Goal: Find specific page/section: Find specific page/section

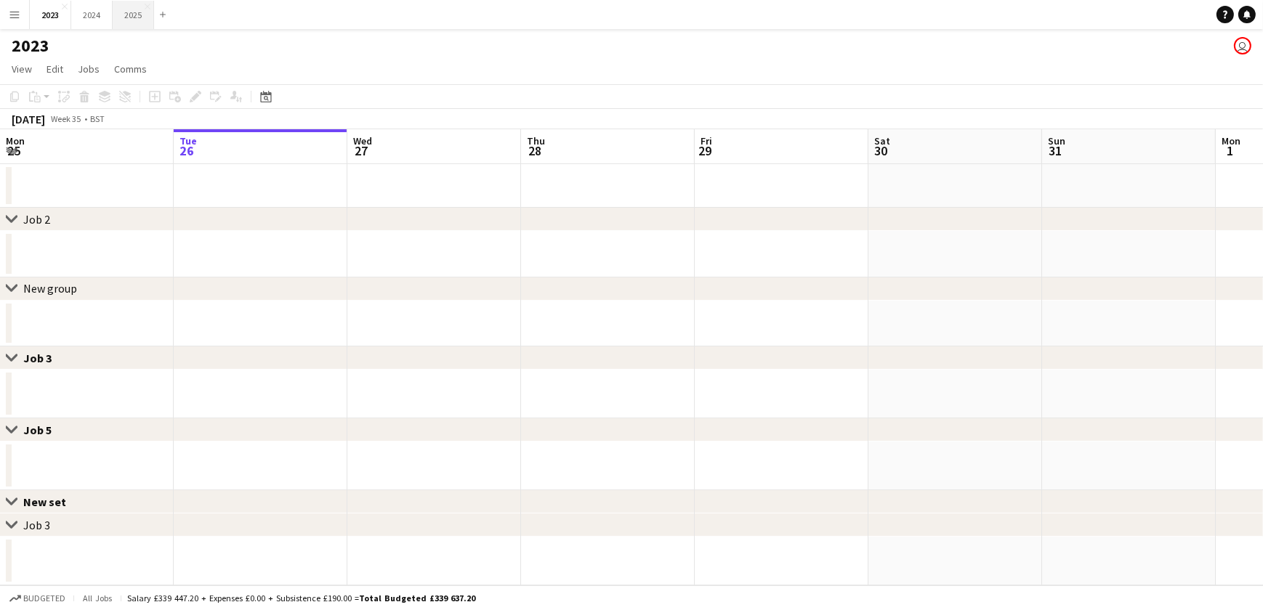
click at [140, 11] on button "2025 Close" at bounding box center [133, 15] width 41 height 28
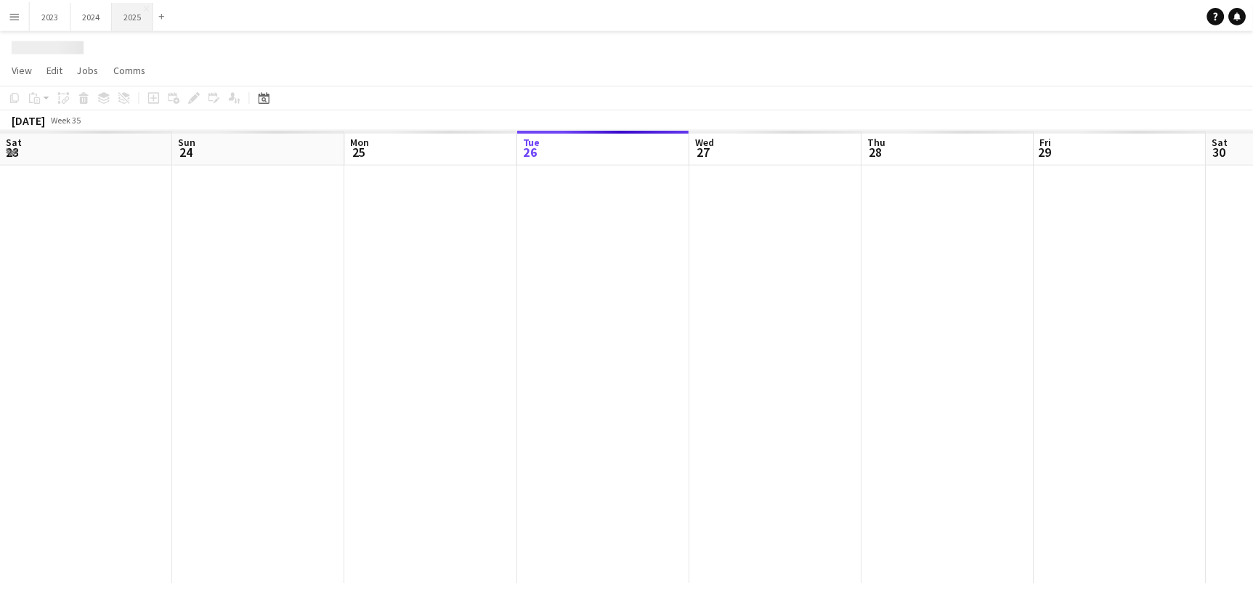
scroll to position [0, 347]
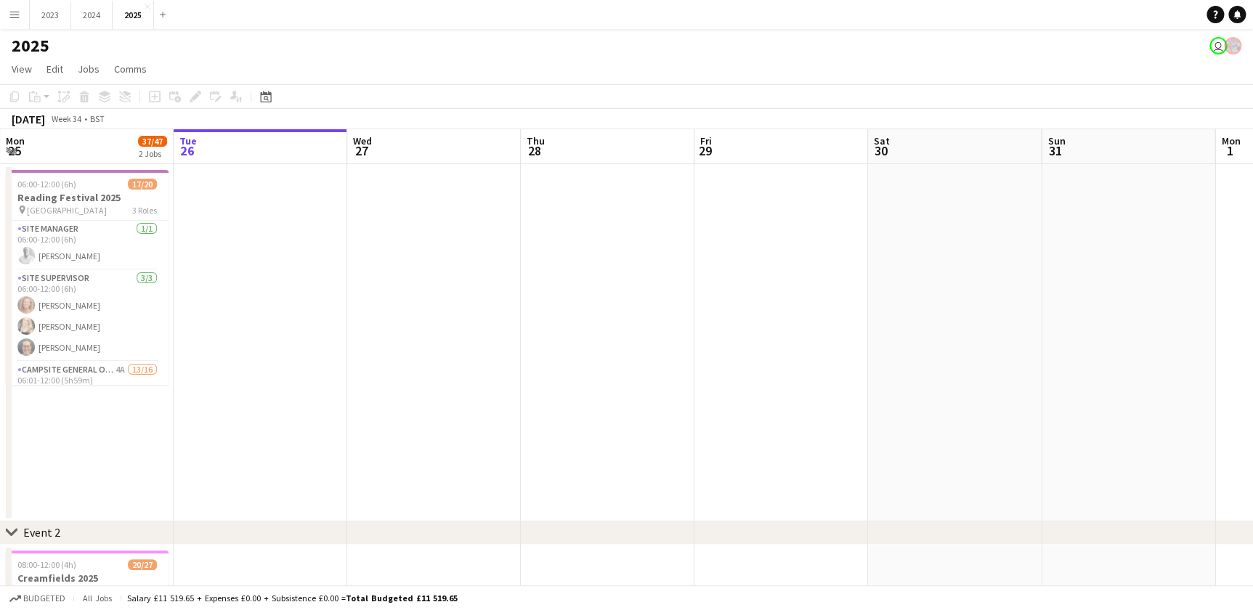
drag, startPoint x: 143, startPoint y: 421, endPoint x: 556, endPoint y: 431, distance: 412.8
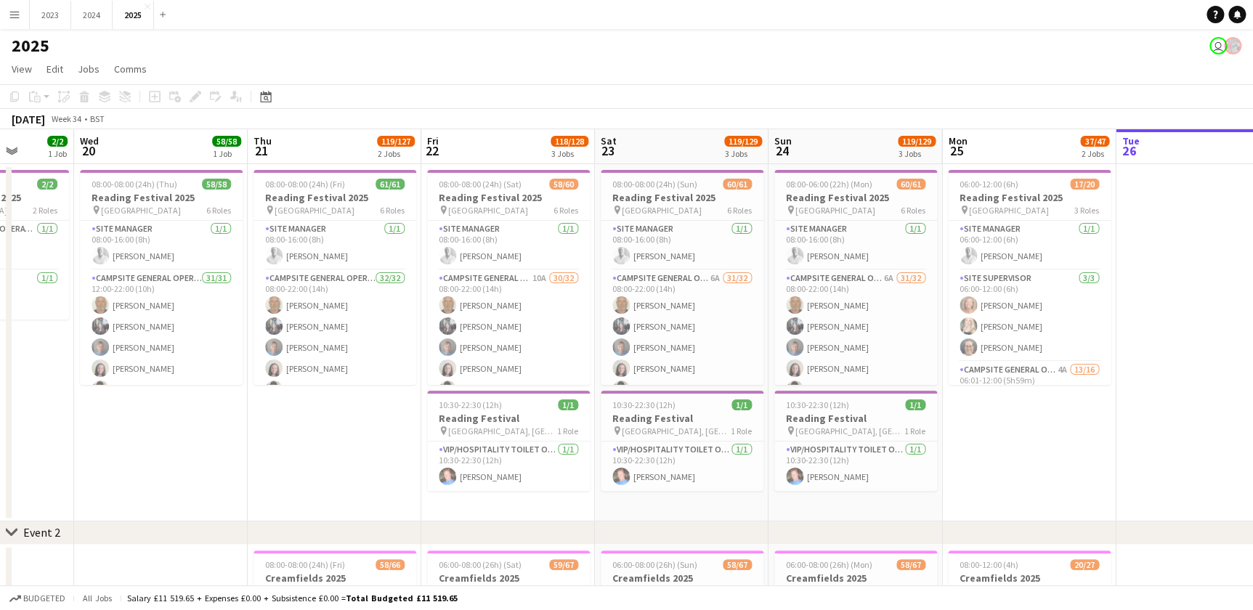
drag, startPoint x: 267, startPoint y: 506, endPoint x: 339, endPoint y: 506, distance: 71.9
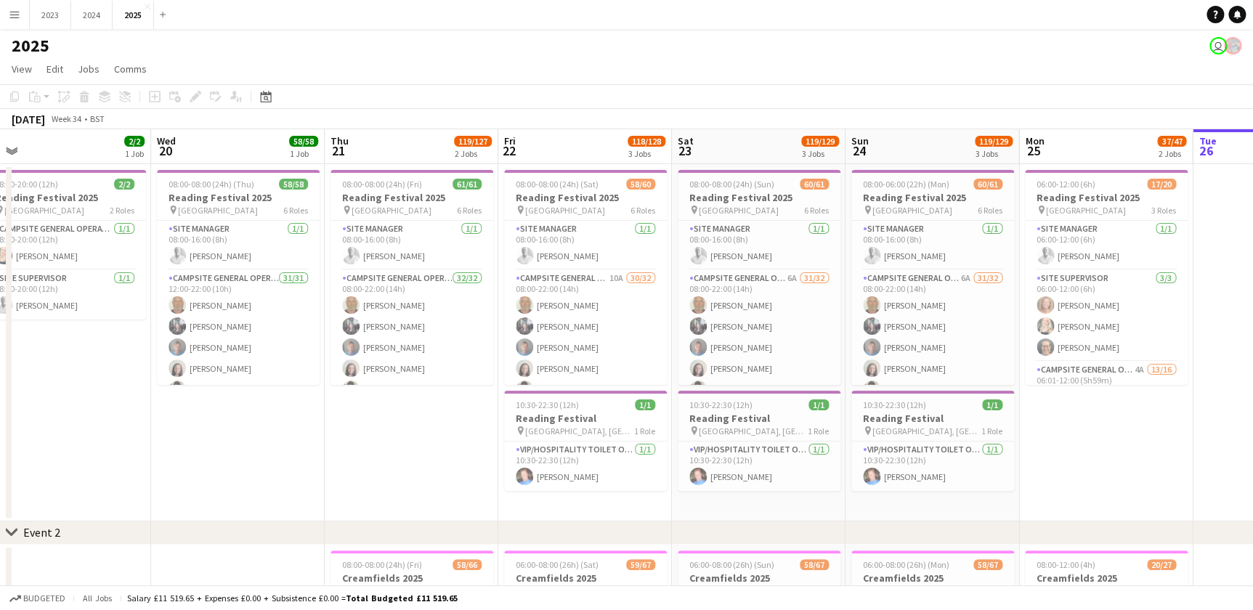
drag, startPoint x: 227, startPoint y: 494, endPoint x: 285, endPoint y: 494, distance: 57.4
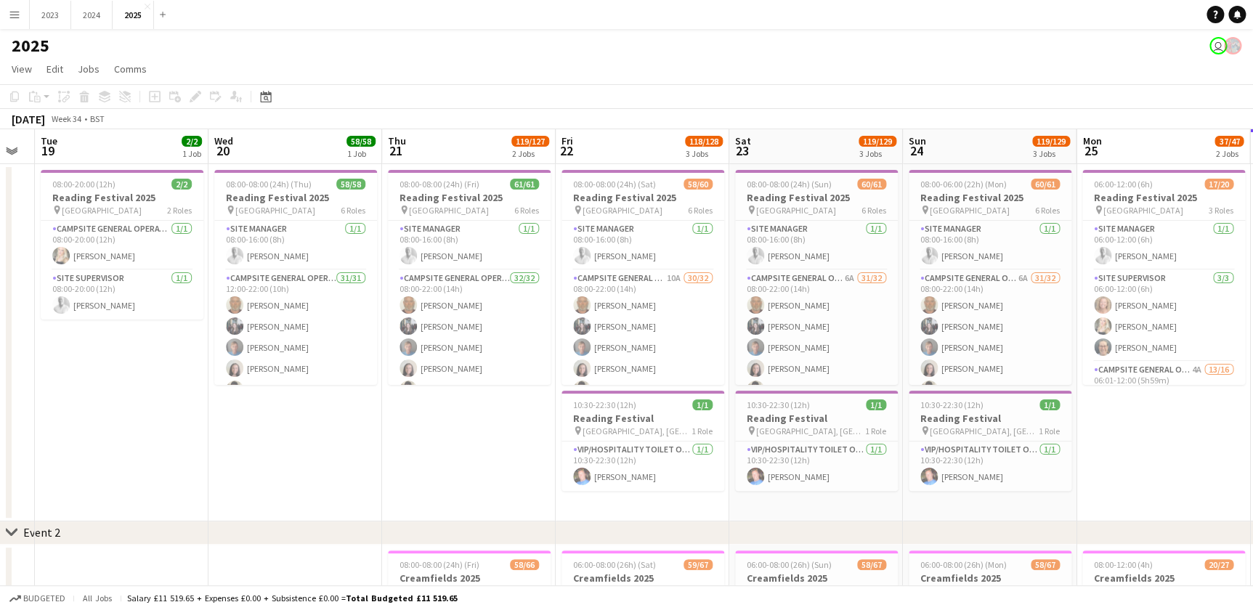
click at [262, 493] on app-date-cell "08:00-08:00 (24h) (Thu) 58/58 Reading Festival 2025 pin Richfield Avenue 6 Role…" at bounding box center [296, 342] width 174 height 357
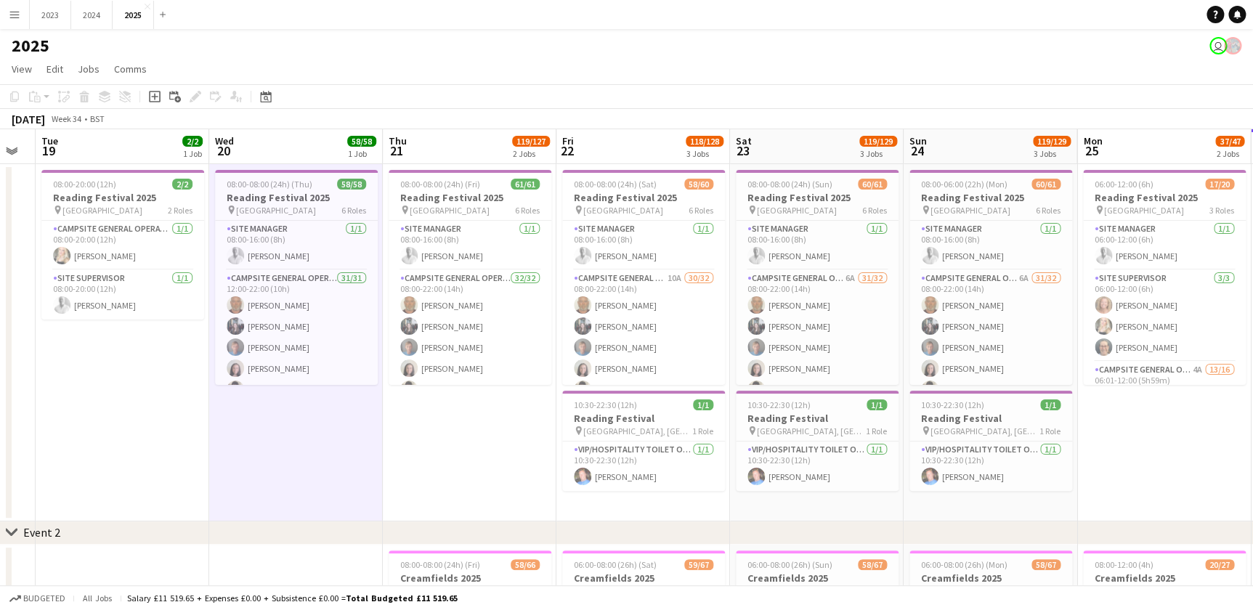
scroll to position [0, 394]
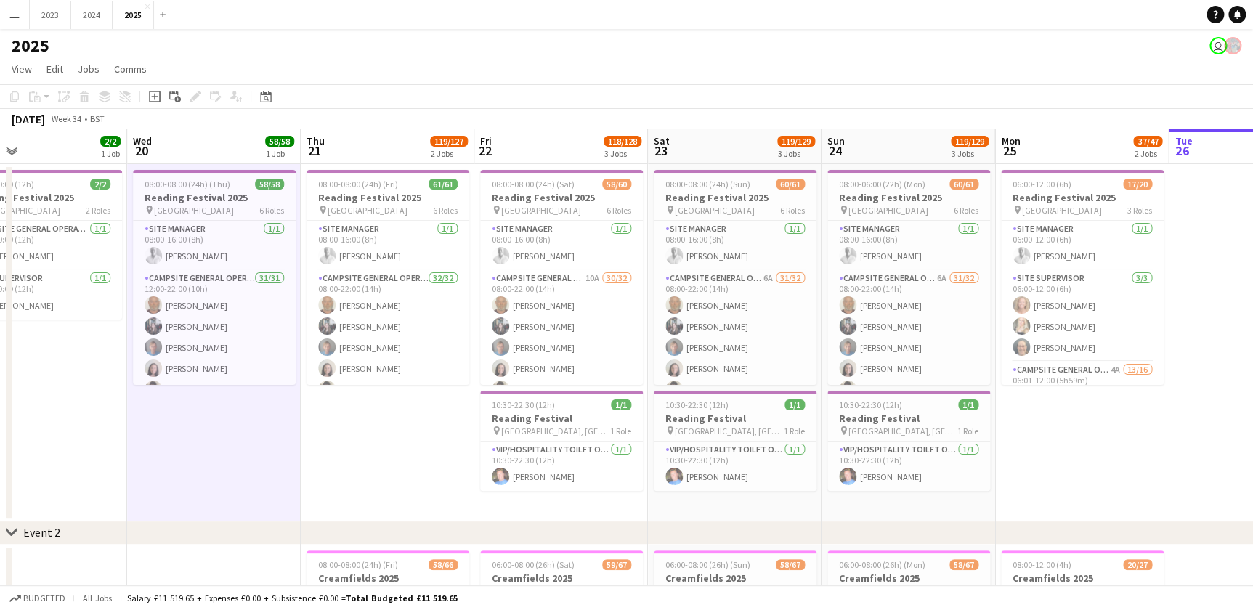
drag, startPoint x: 313, startPoint y: 492, endPoint x: 230, endPoint y: 485, distance: 83.1
click at [420, 439] on app-date-cell "08:00-08:00 (24h) (Fri) 61/61 Reading Festival 2025 pin Richfield Avenue 6 Role…" at bounding box center [388, 342] width 174 height 357
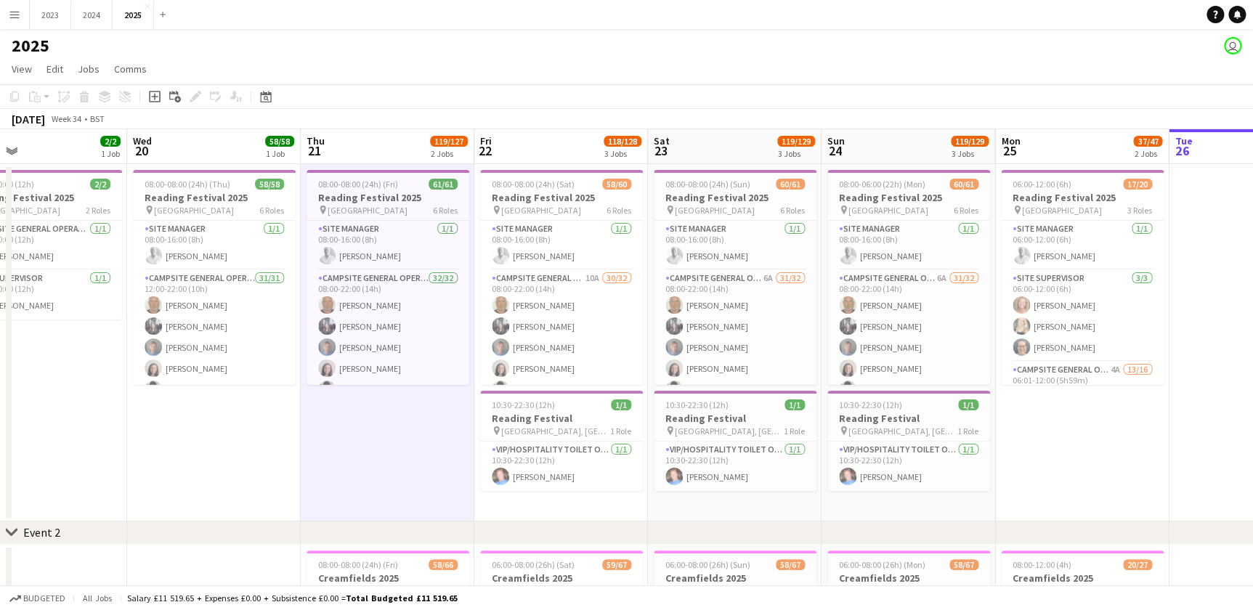
scroll to position [0, 325]
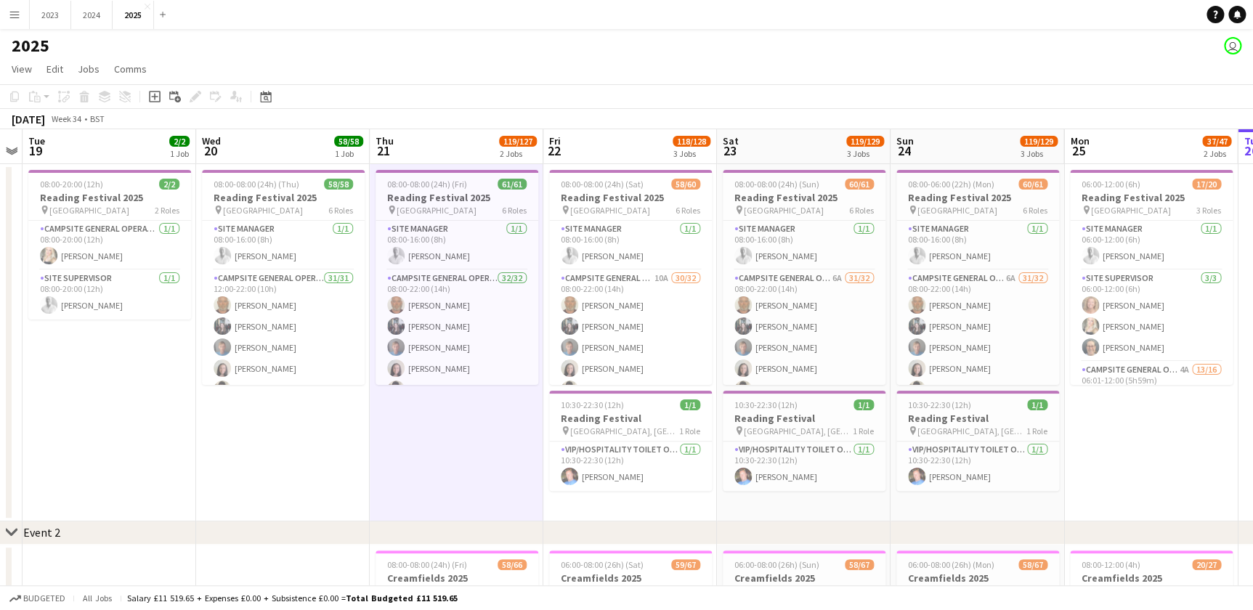
drag, startPoint x: 1083, startPoint y: 458, endPoint x: 1152, endPoint y: 461, distance: 69.1
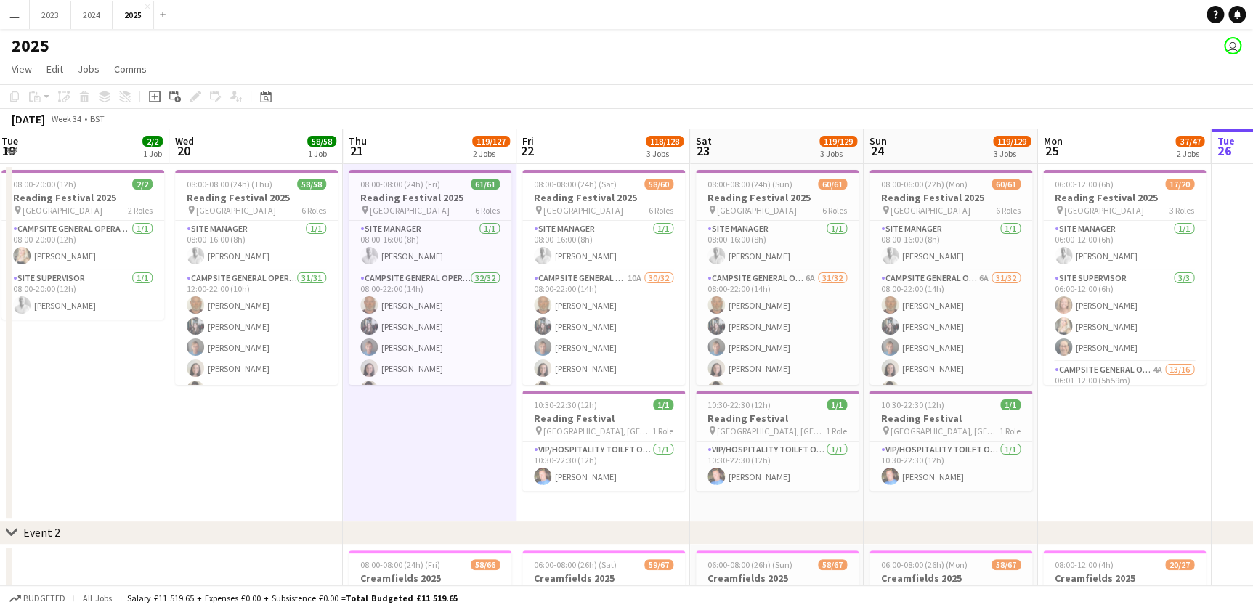
drag, startPoint x: 1051, startPoint y: 515, endPoint x: 1024, endPoint y: 517, distance: 26.9
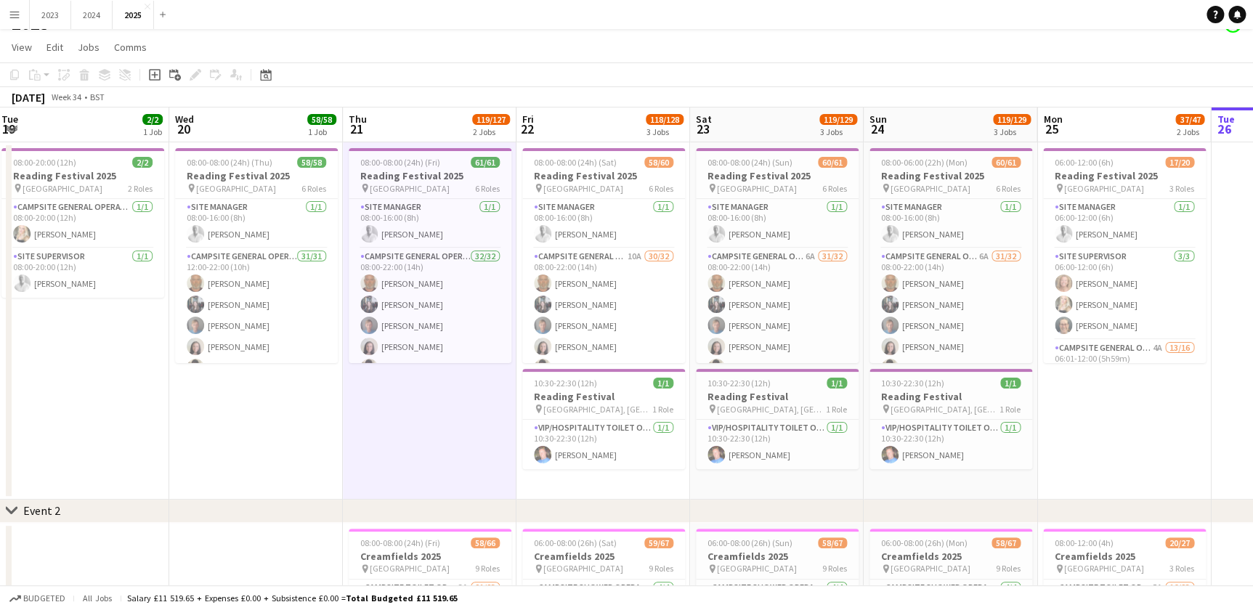
scroll to position [0, 0]
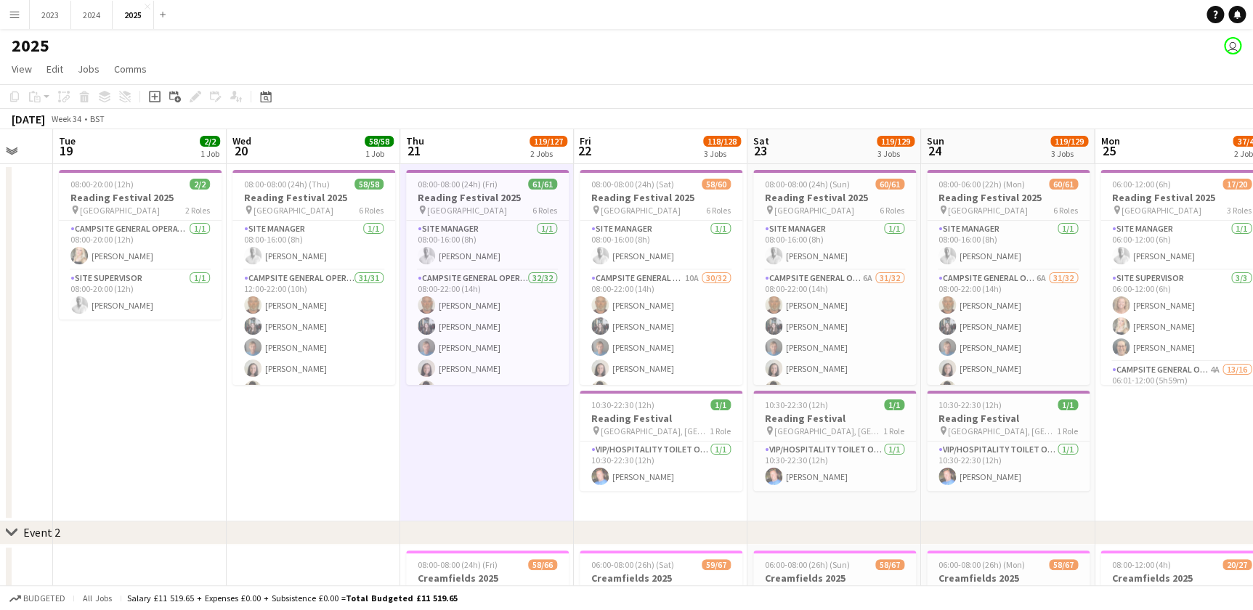
drag, startPoint x: 933, startPoint y: 509, endPoint x: 990, endPoint y: 507, distance: 57.4
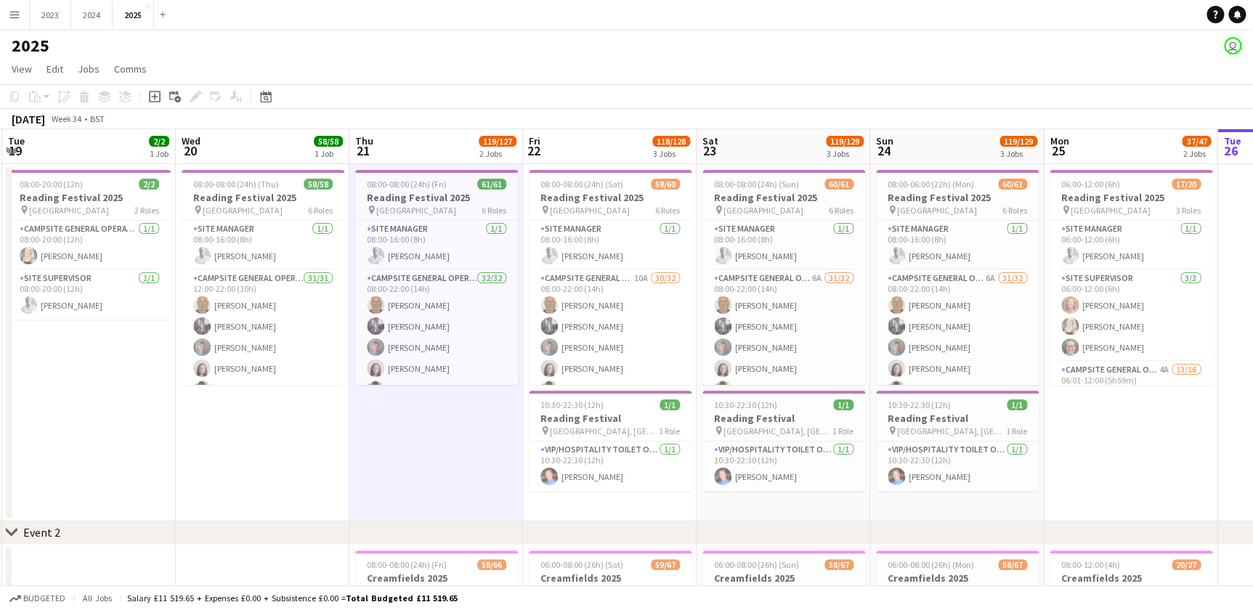
scroll to position [0, 342]
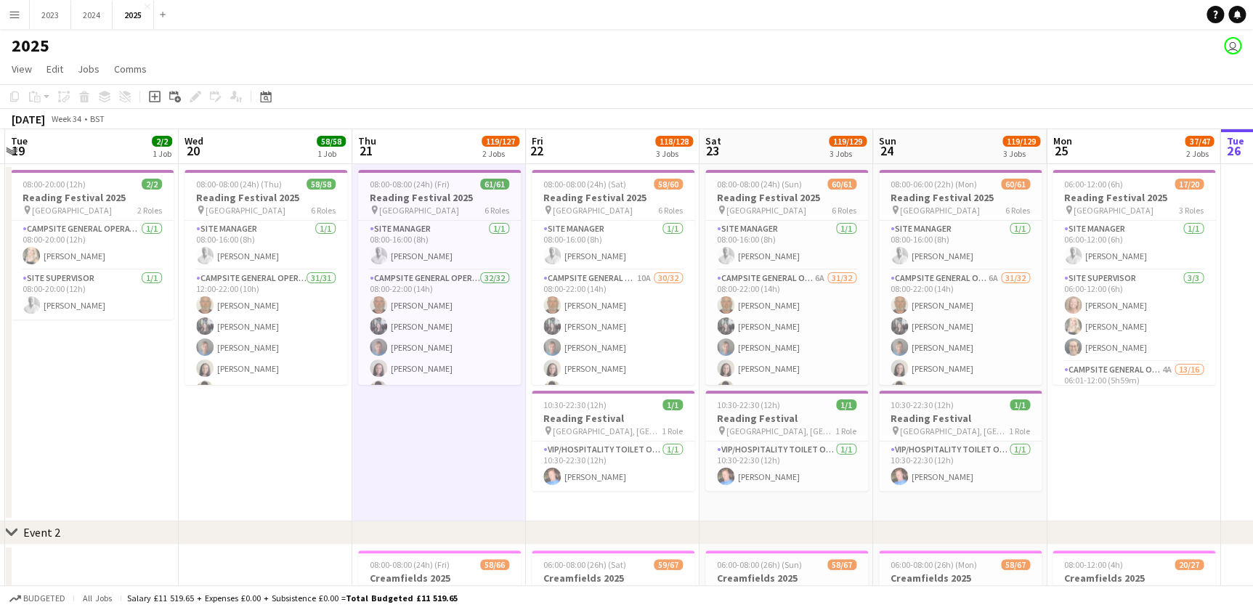
drag, startPoint x: 1017, startPoint y: 507, endPoint x: 998, endPoint y: 509, distance: 18.9
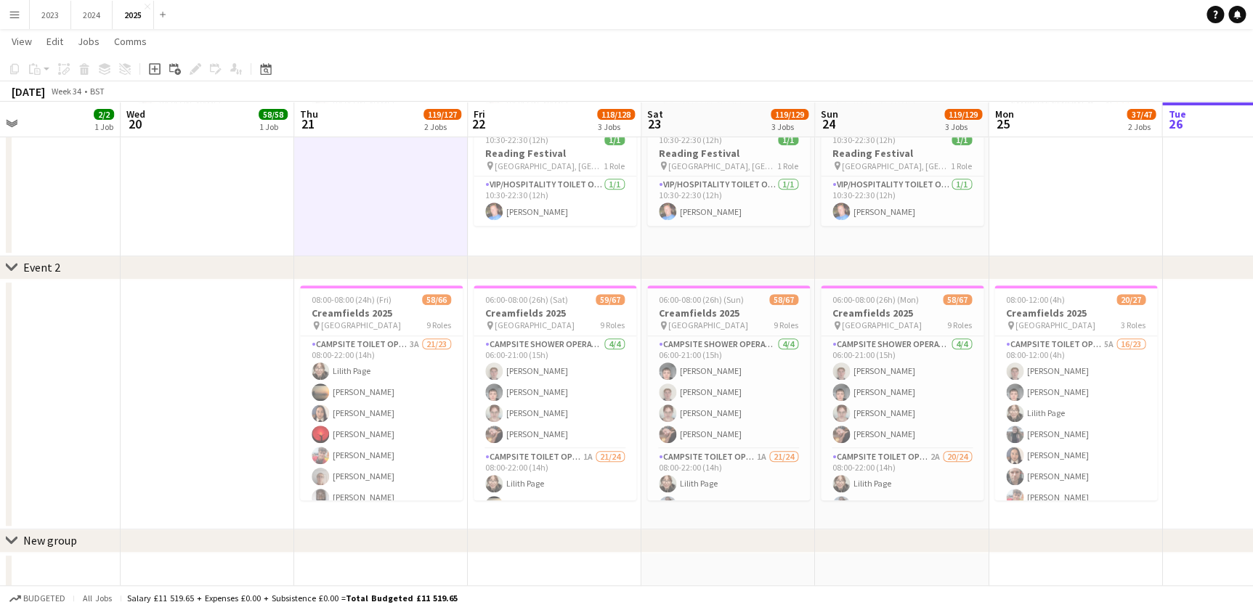
scroll to position [0, 385]
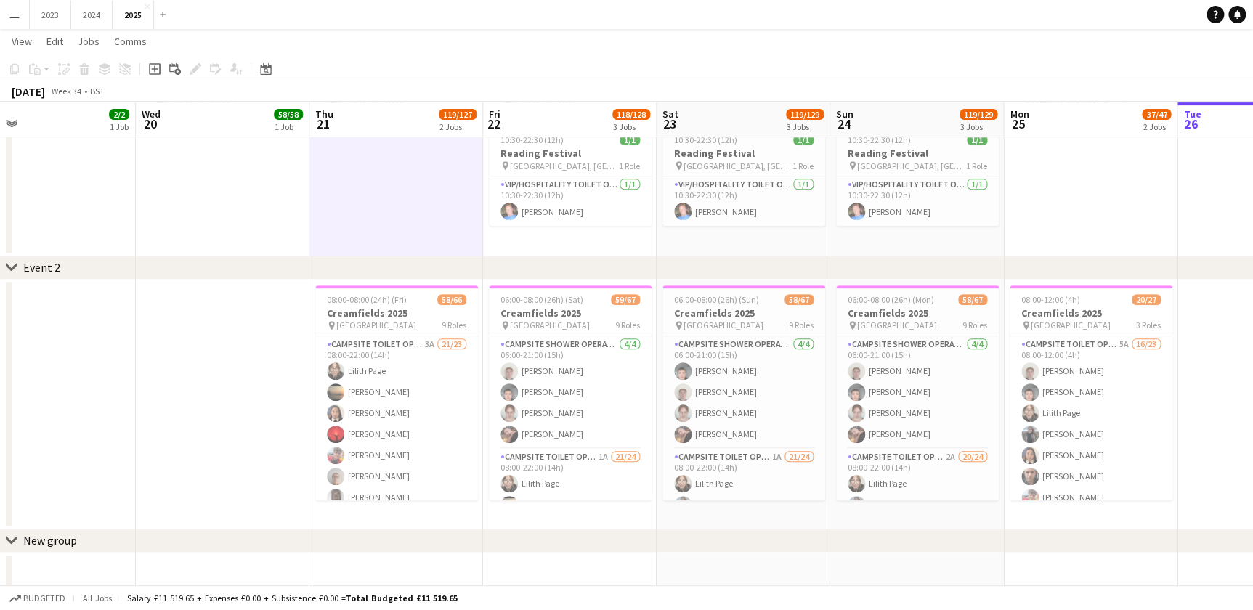
drag, startPoint x: 1084, startPoint y: 235, endPoint x: 1041, endPoint y: 245, distance: 43.9
click at [1041, 245] on app-calendar-viewport "Sun 17 14/15 1 Job Mon 18 Tue 19 2/2 1 Job Wed 20 58/58 1 Job Thu 21 119/127 2 …" at bounding box center [626, 385] width 1253 height 1184
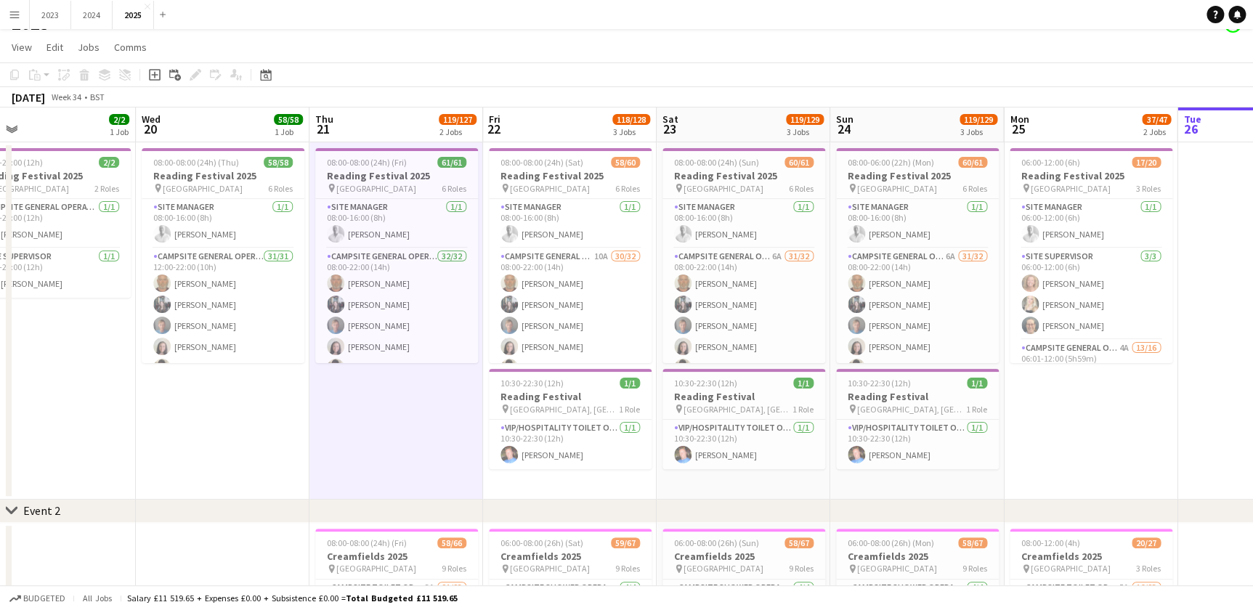
scroll to position [0, 0]
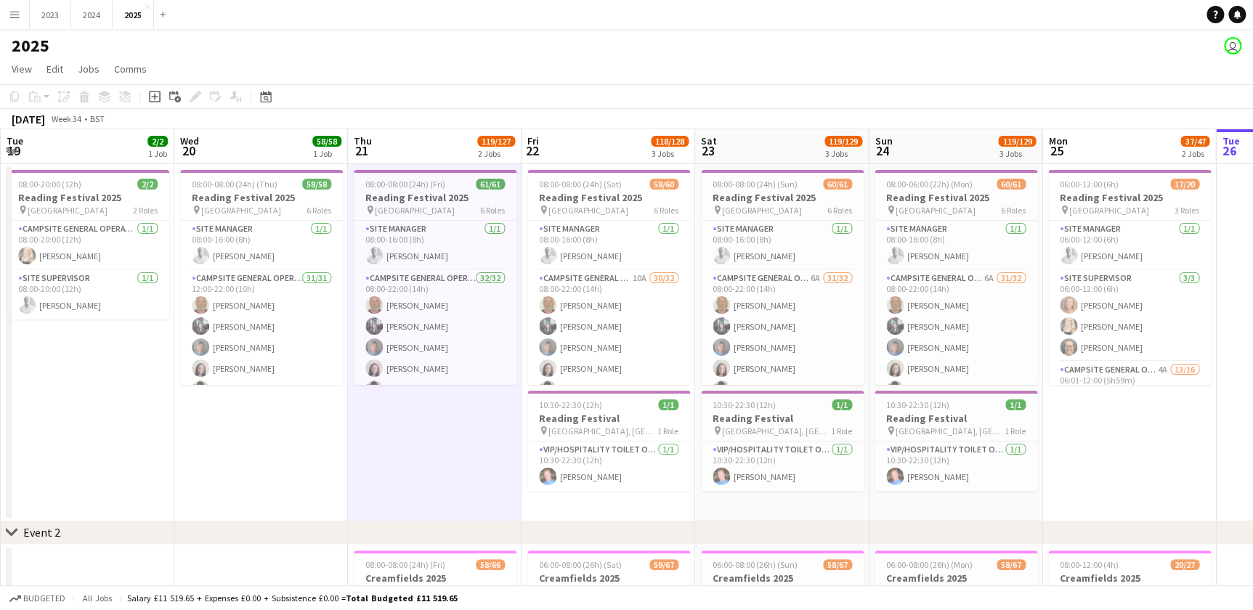
drag, startPoint x: 272, startPoint y: 499, endPoint x: 298, endPoint y: 508, distance: 26.9
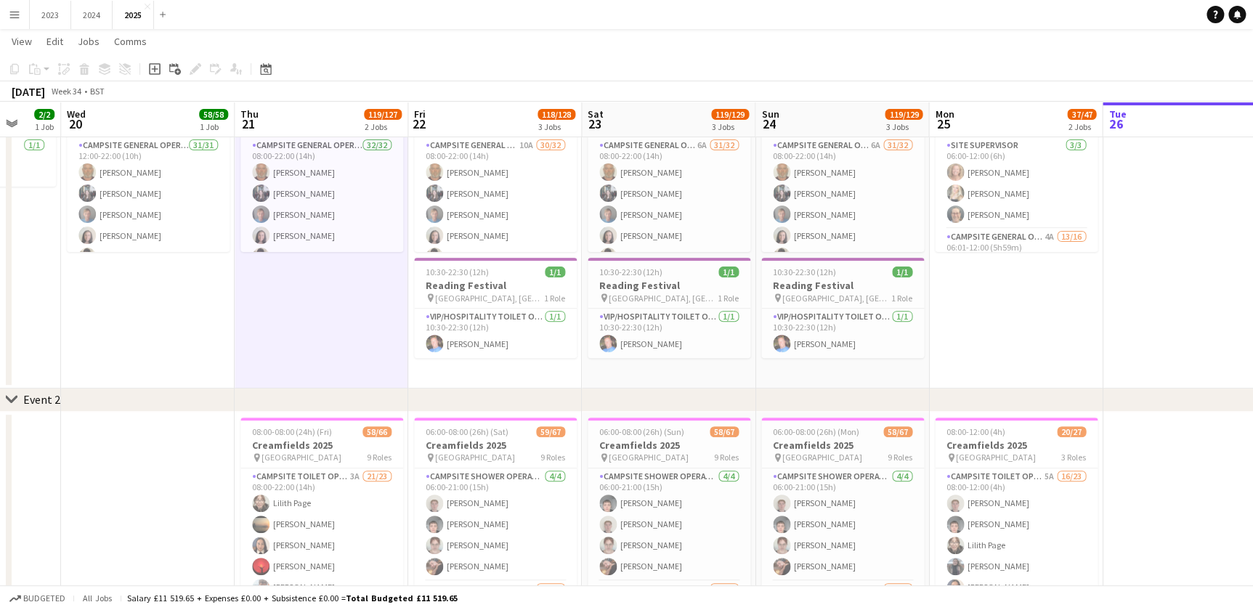
scroll to position [0, 654]
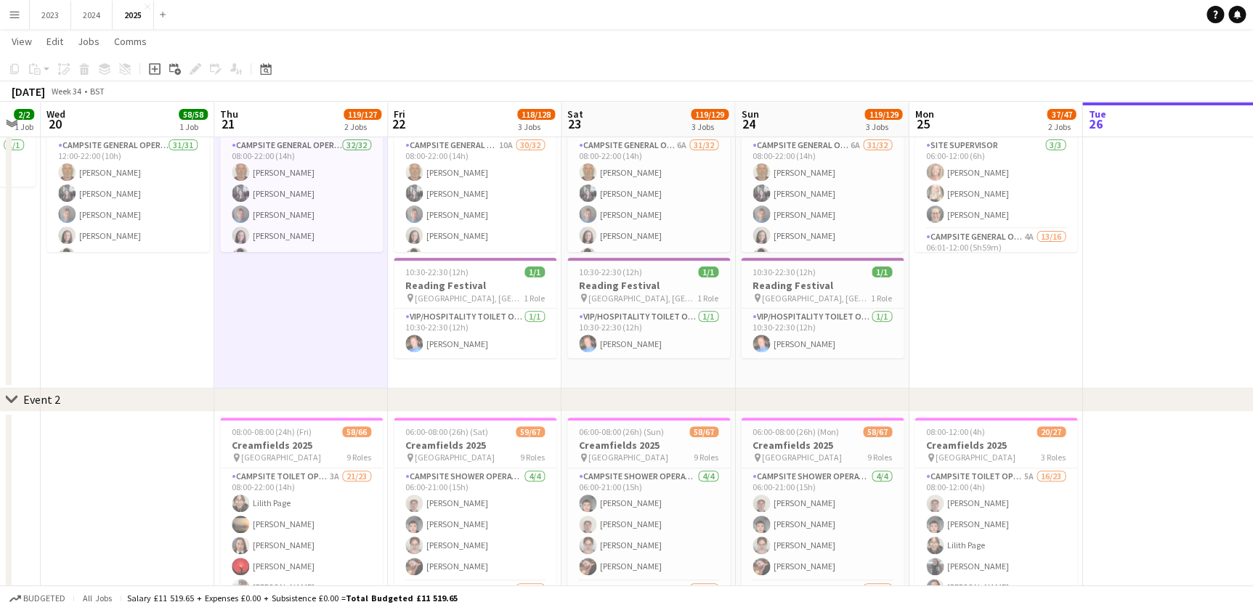
drag, startPoint x: 365, startPoint y: 381, endPoint x: 309, endPoint y: 380, distance: 56.0
click at [309, 380] on app-calendar-viewport "Sat 16 20/21 2 Jobs Sun 17 14/15 1 Job Mon 18 Tue 19 2/2 1 Job Wed 20 58/58 1 J…" at bounding box center [626, 517] width 1253 height 1184
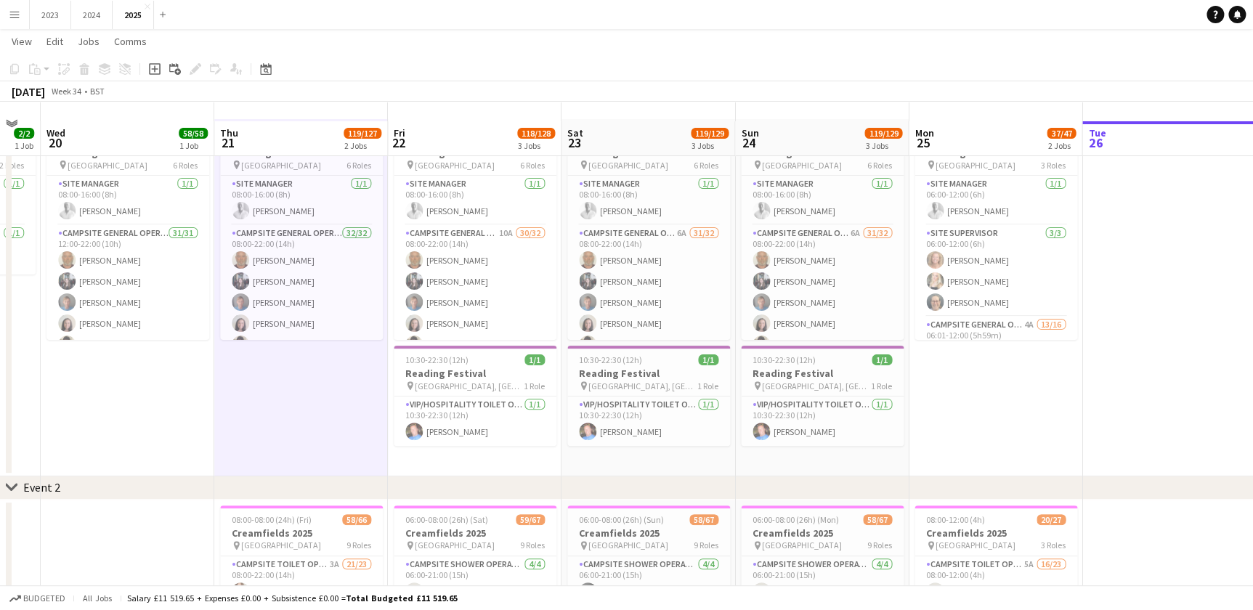
scroll to position [65, 0]
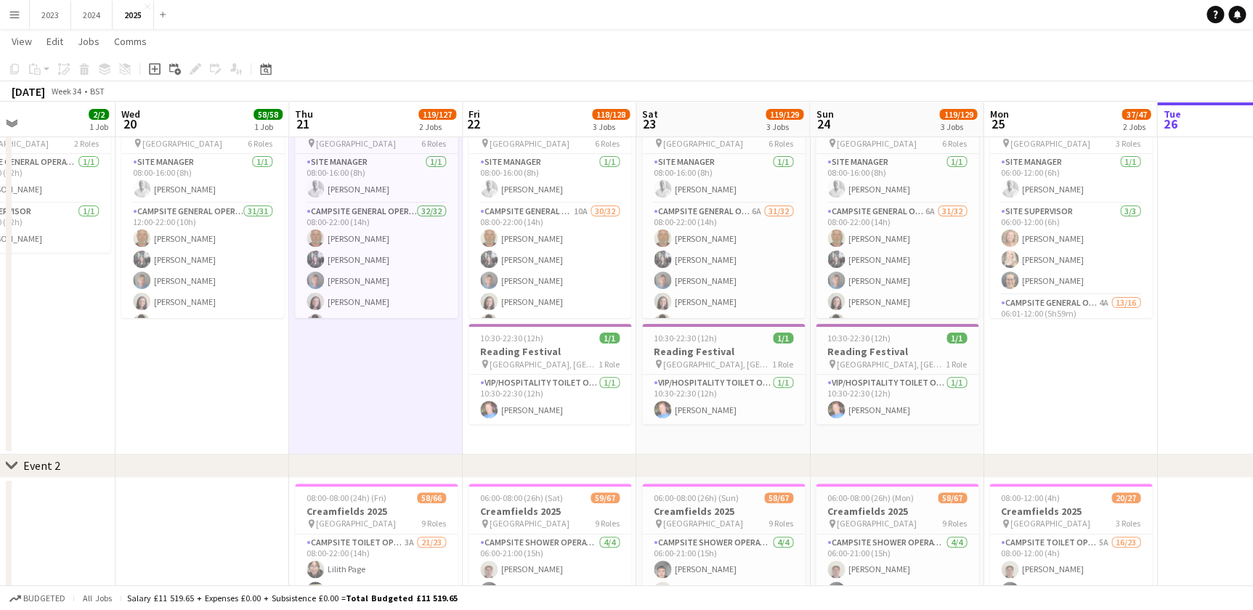
drag, startPoint x: 886, startPoint y: 440, endPoint x: 973, endPoint y: 440, distance: 86.5
click at [973, 440] on app-calendar-viewport "Sat 16 20/21 2 Jobs Sun 17 14/15 1 Job Mon 18 Tue 19 2/2 1 Job Wed 20 58/58 1 J…" at bounding box center [626, 583] width 1253 height 1184
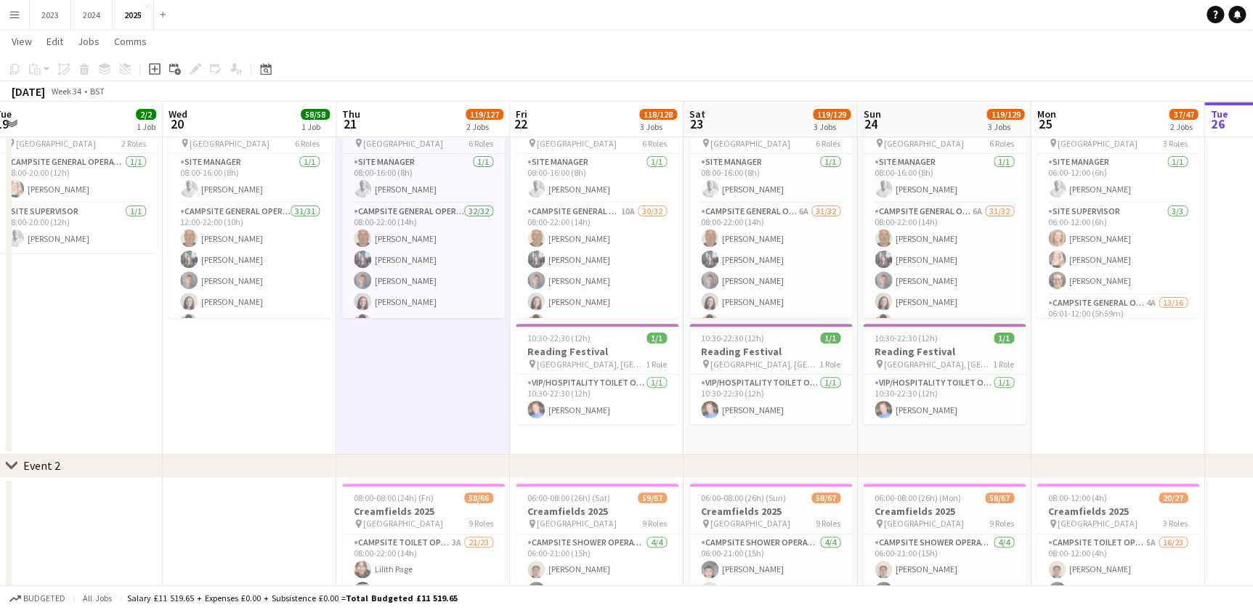
scroll to position [0, 573]
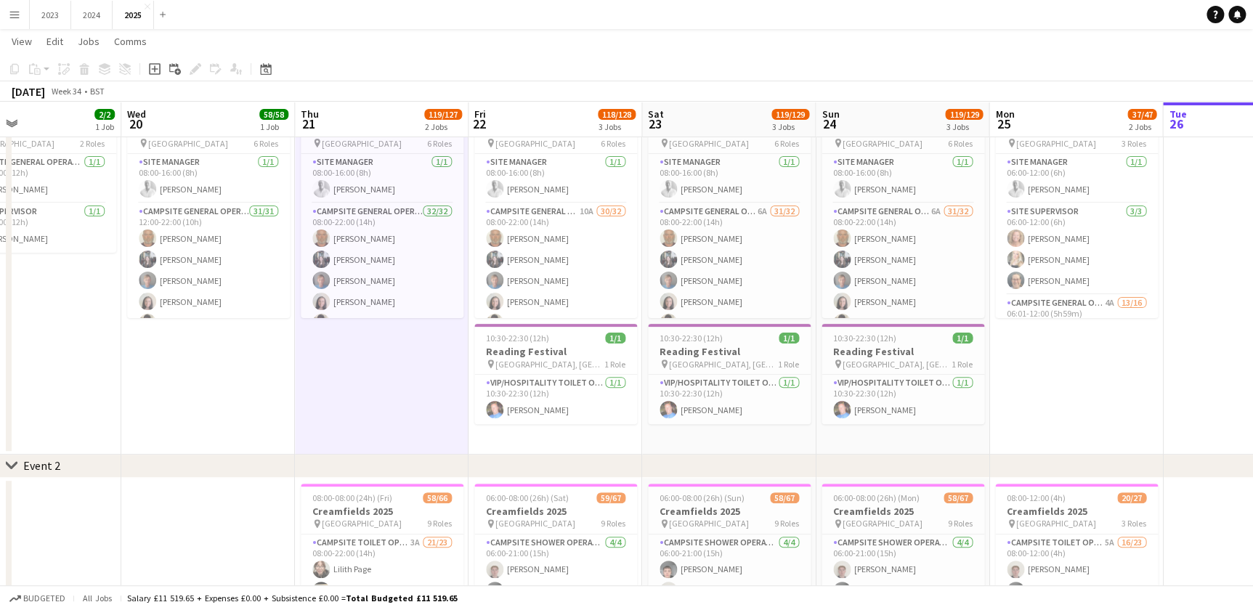
click at [850, 440] on app-calendar-viewport "Sat 16 20/21 2 Jobs Sun 17 14/15 1 Job Mon 18 Tue 19 2/2 1 Job Wed 20 58/58 1 J…" at bounding box center [626, 583] width 1253 height 1184
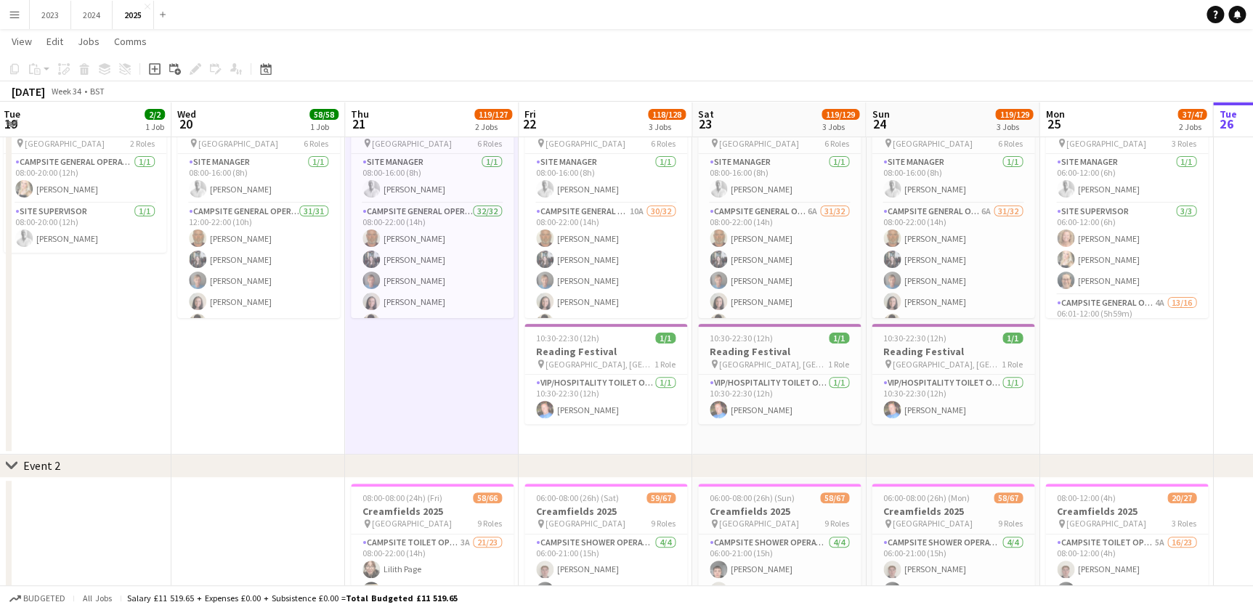
scroll to position [0, 529]
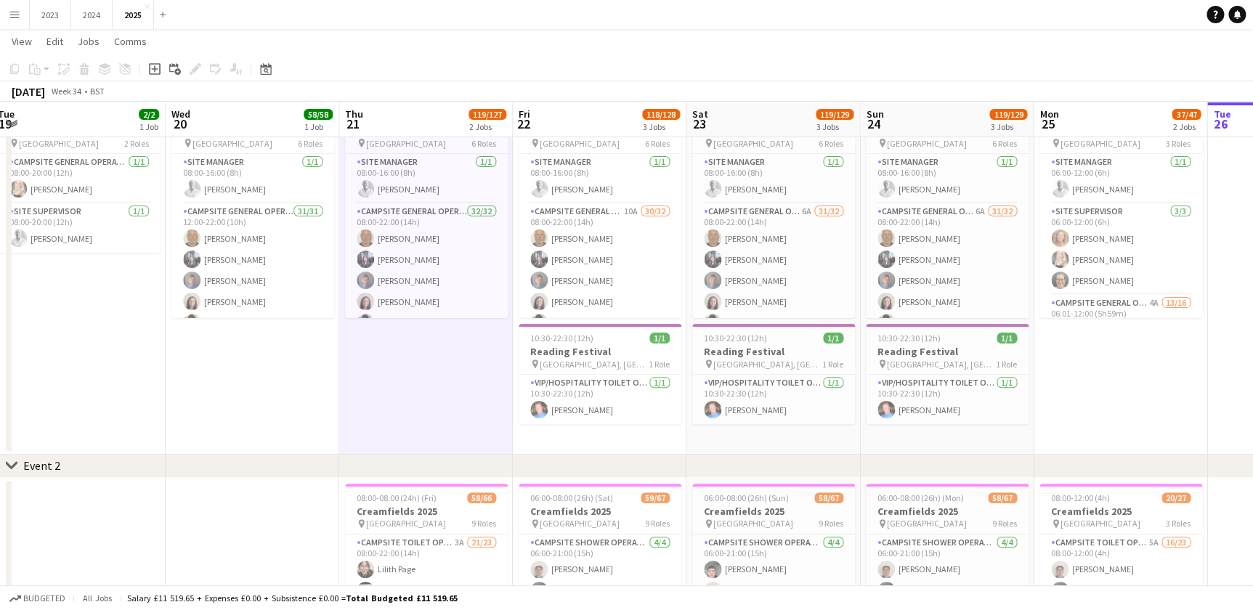
drag, startPoint x: 696, startPoint y: 436, endPoint x: 740, endPoint y: 446, distance: 45.5
click at [740, 446] on app-calendar-viewport "Sat 16 20/21 2 Jobs Sun 17 14/15 1 Job Mon 18 Tue 19 2/2 1 Job Wed 20 58/58 1 J…" at bounding box center [626, 583] width 1253 height 1184
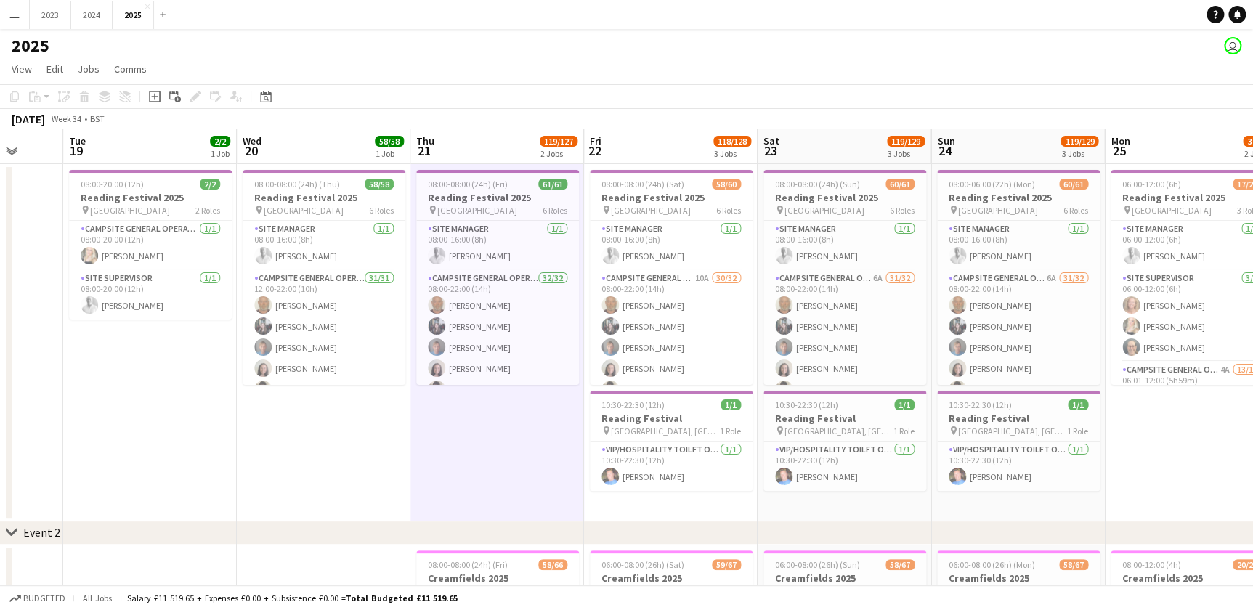
scroll to position [0, 560]
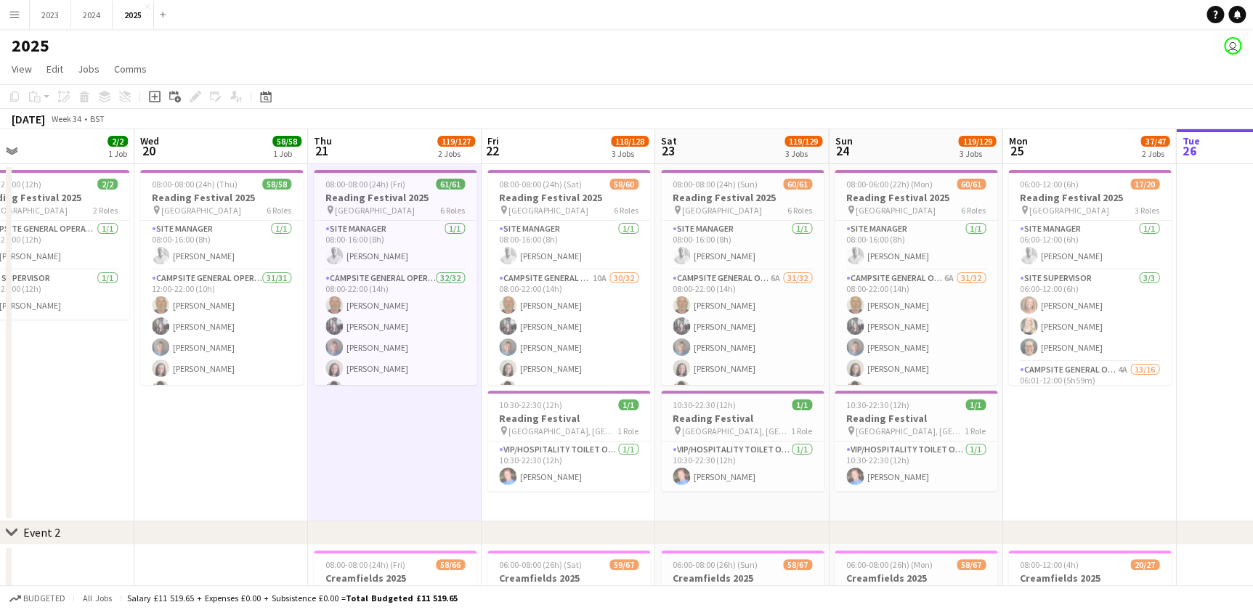
drag, startPoint x: 921, startPoint y: 509, endPoint x: 887, endPoint y: 507, distance: 33.5
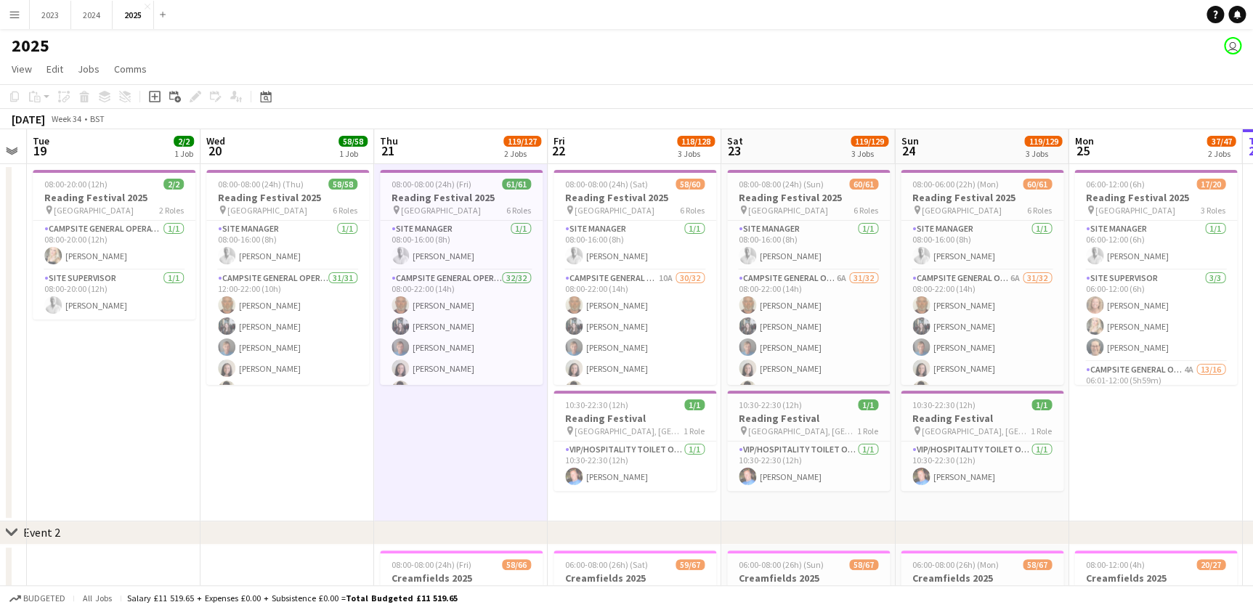
drag, startPoint x: 208, startPoint y: 455, endPoint x: 275, endPoint y: 455, distance: 66.8
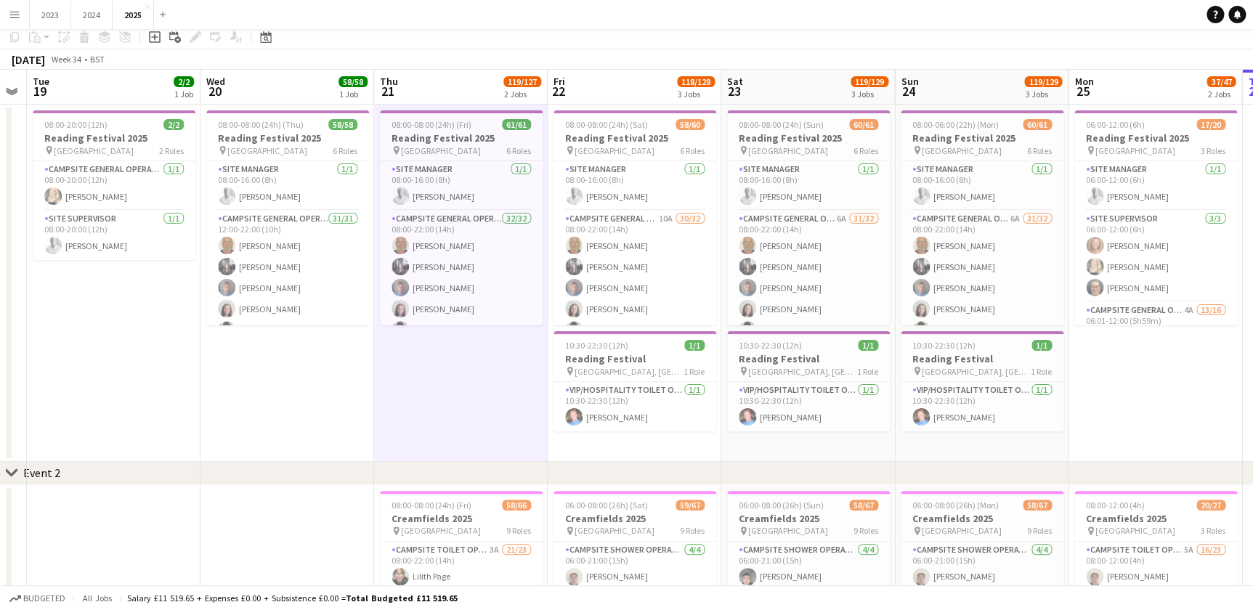
scroll to position [0, 0]
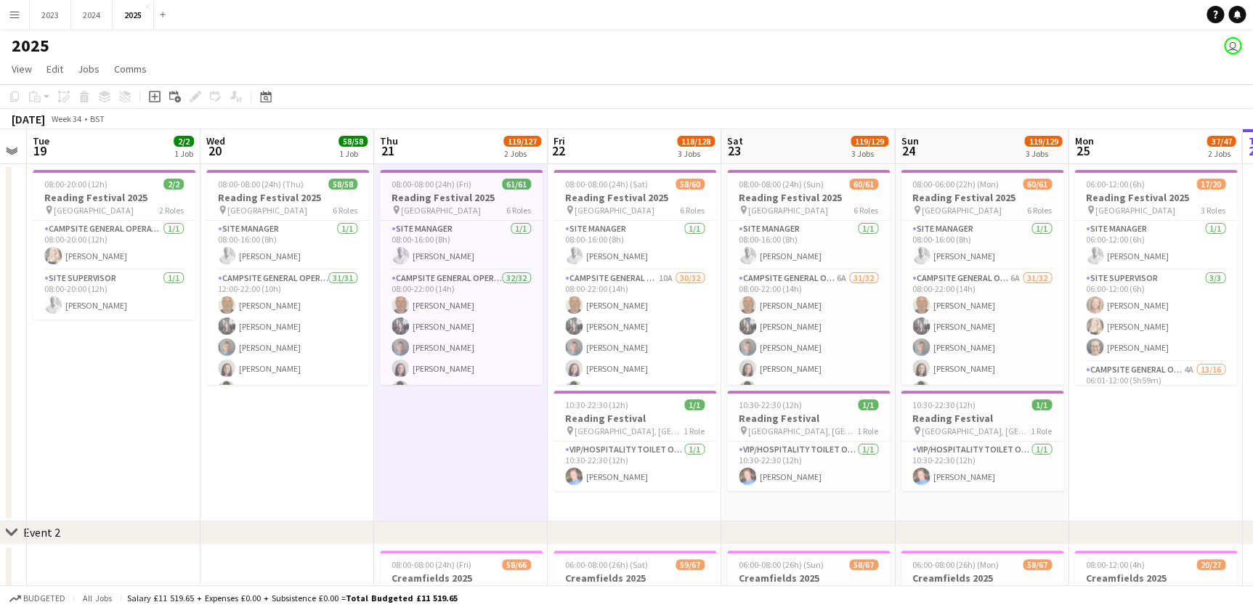
drag, startPoint x: 496, startPoint y: 504, endPoint x: 465, endPoint y: 504, distance: 31.2
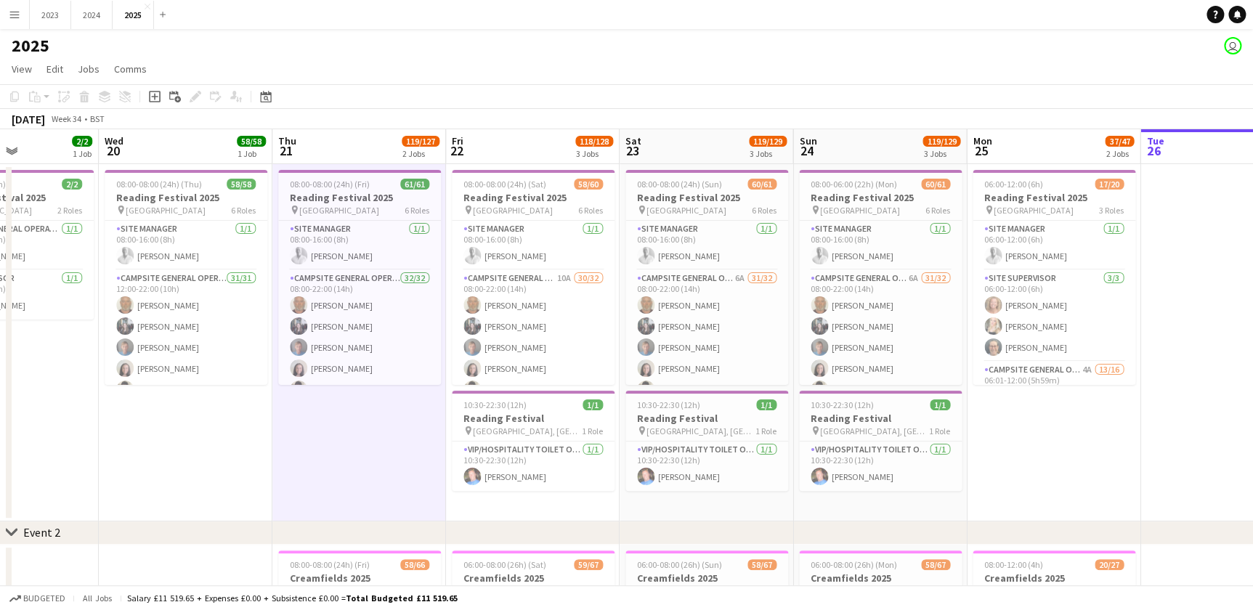
drag, startPoint x: 689, startPoint y: 509, endPoint x: 782, endPoint y: 512, distance: 93.0
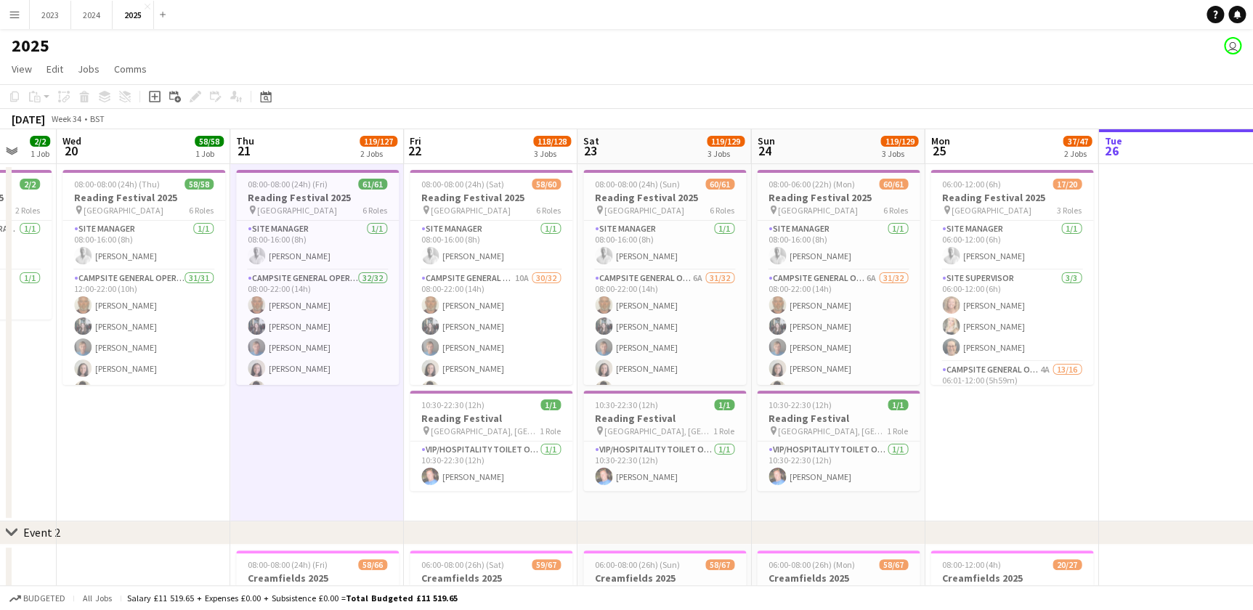
drag, startPoint x: 777, startPoint y: 512, endPoint x: 735, endPoint y: 511, distance: 41.4
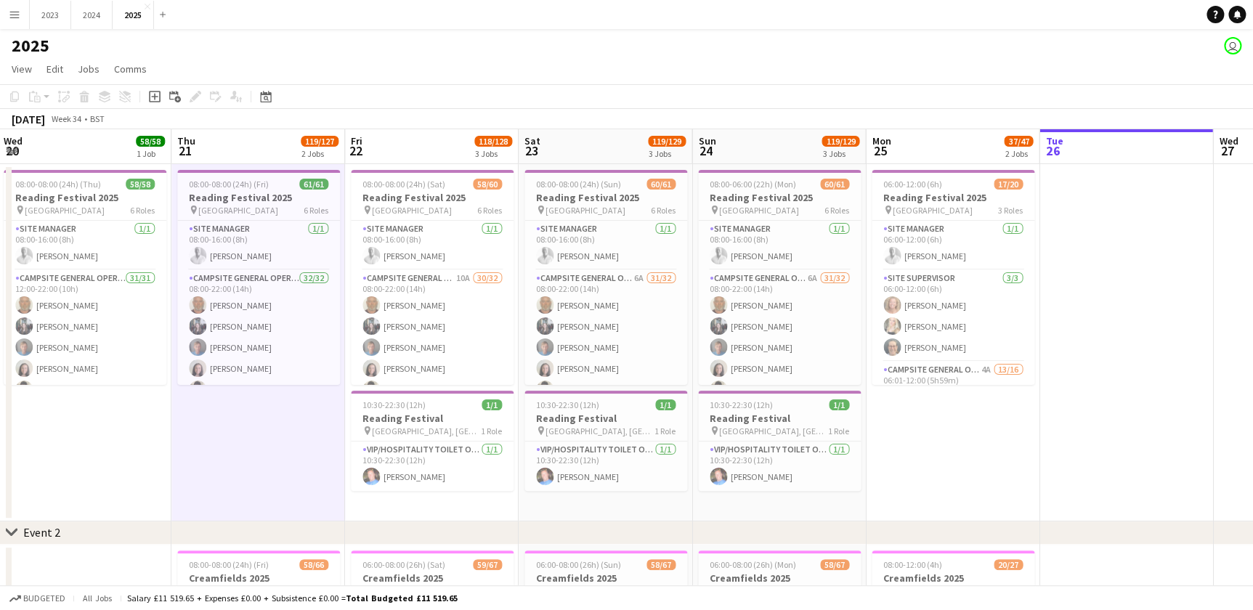
drag, startPoint x: 952, startPoint y: 508, endPoint x: 893, endPoint y: 514, distance: 59.1
